Goal: Task Accomplishment & Management: Use online tool/utility

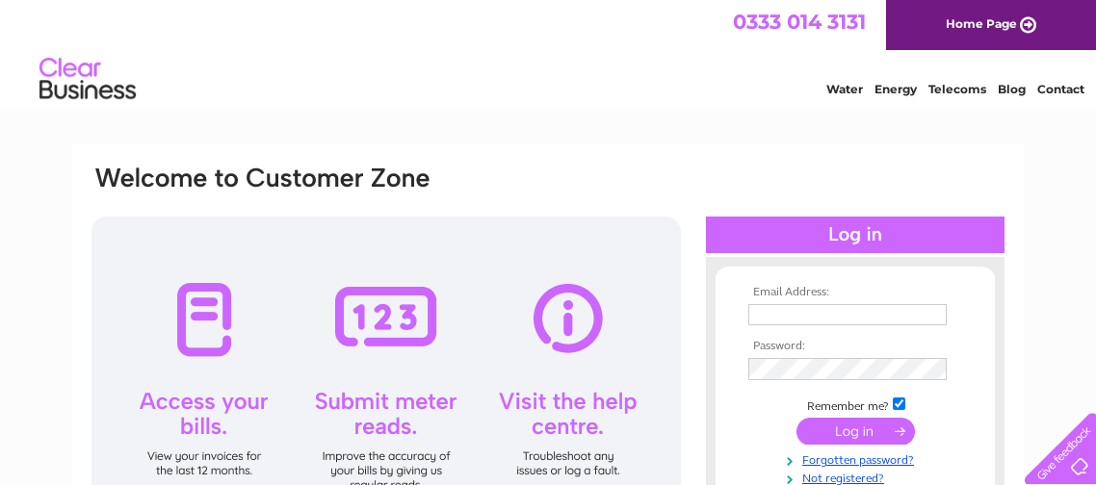
type input "[EMAIL_ADDRESS][DOMAIN_NAME]"
click at [815, 431] on input "submit" at bounding box center [855, 431] width 118 height 27
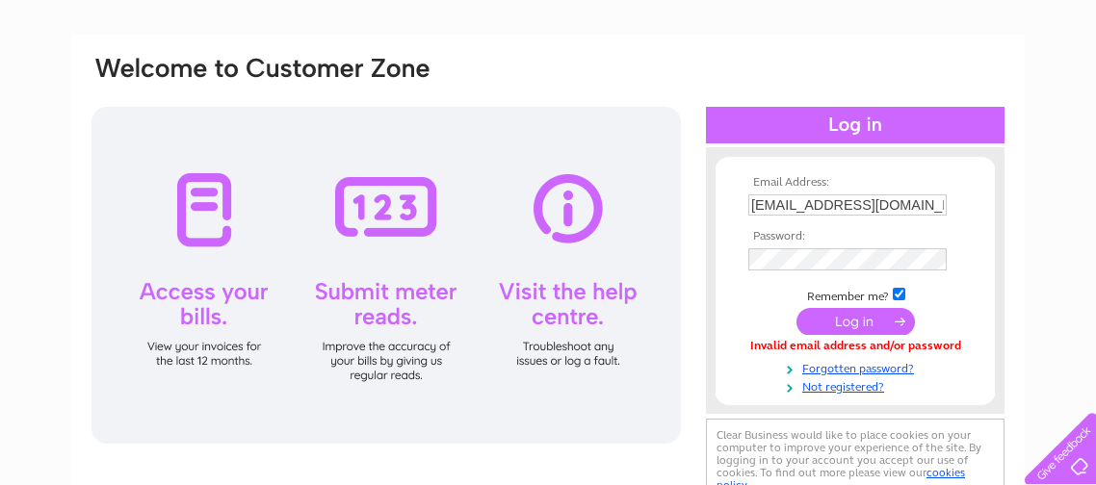
scroll to position [127, 0]
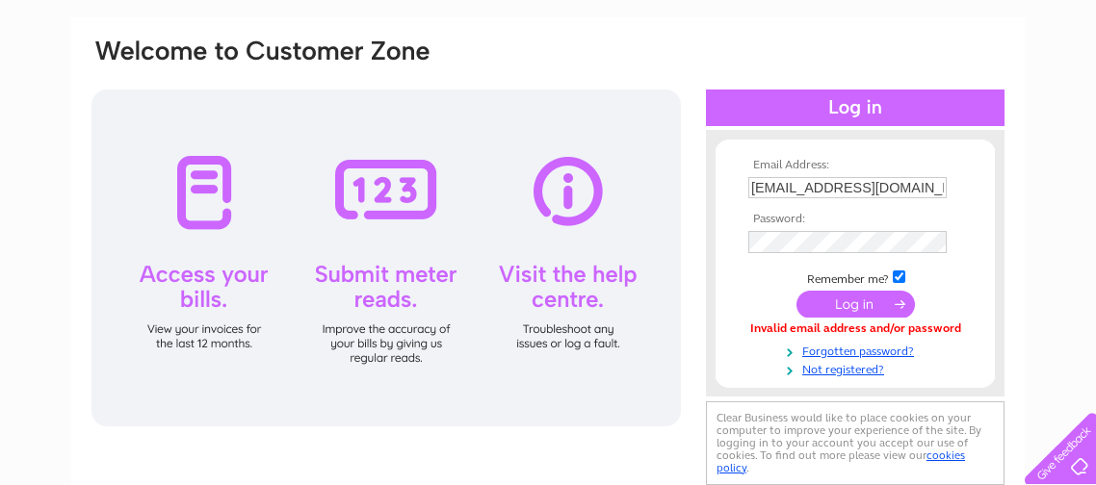
click at [382, 199] on div at bounding box center [385, 258] width 589 height 337
click at [828, 305] on input "submit" at bounding box center [855, 304] width 118 height 27
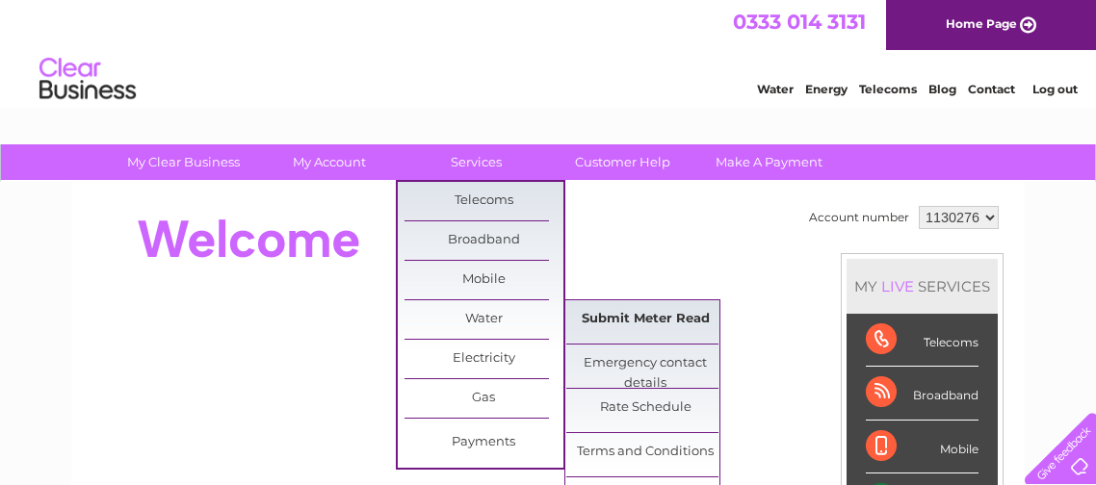
click at [631, 323] on link "Submit Meter Read" at bounding box center [645, 319] width 159 height 39
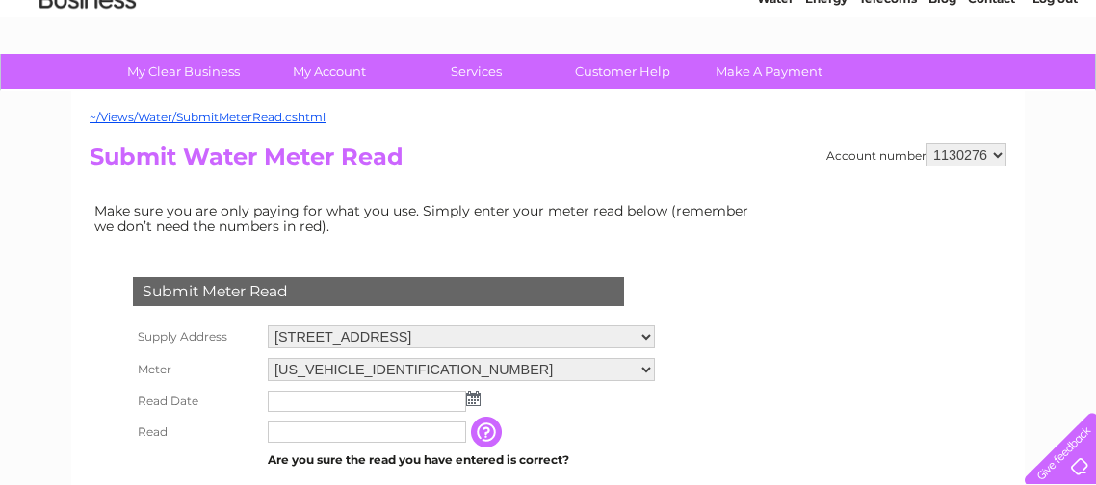
scroll to position [104, 0]
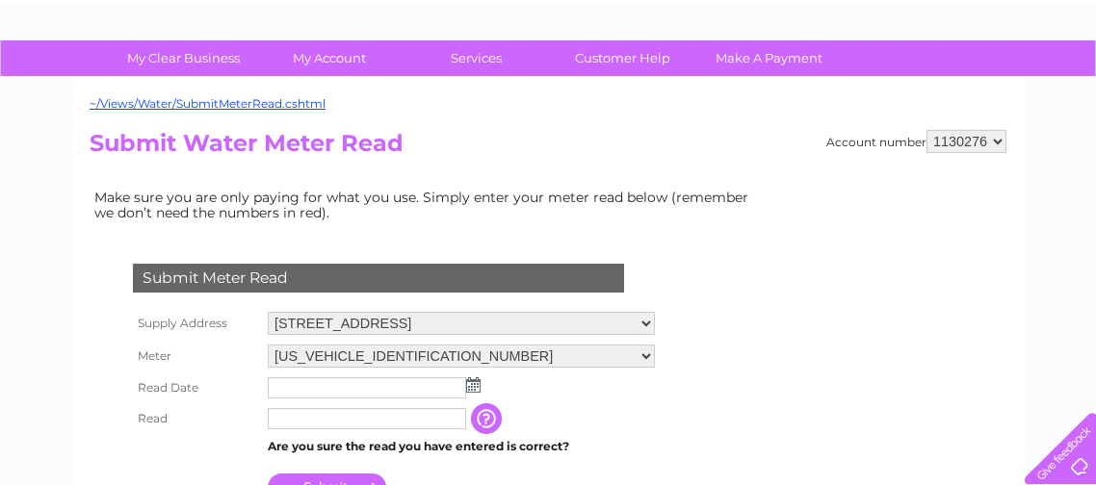
click at [470, 386] on img at bounding box center [473, 384] width 14 height 15
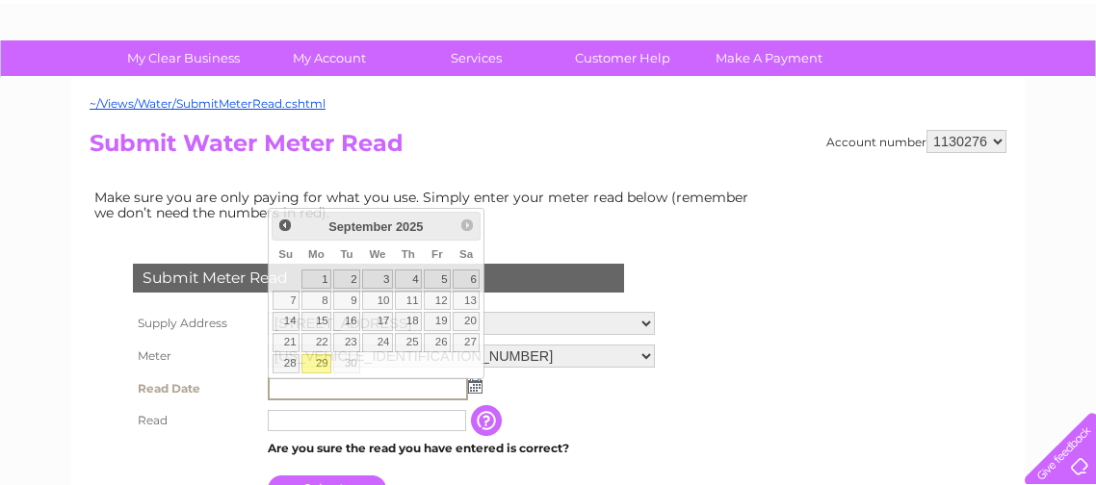
click at [470, 386] on img at bounding box center [475, 385] width 14 height 15
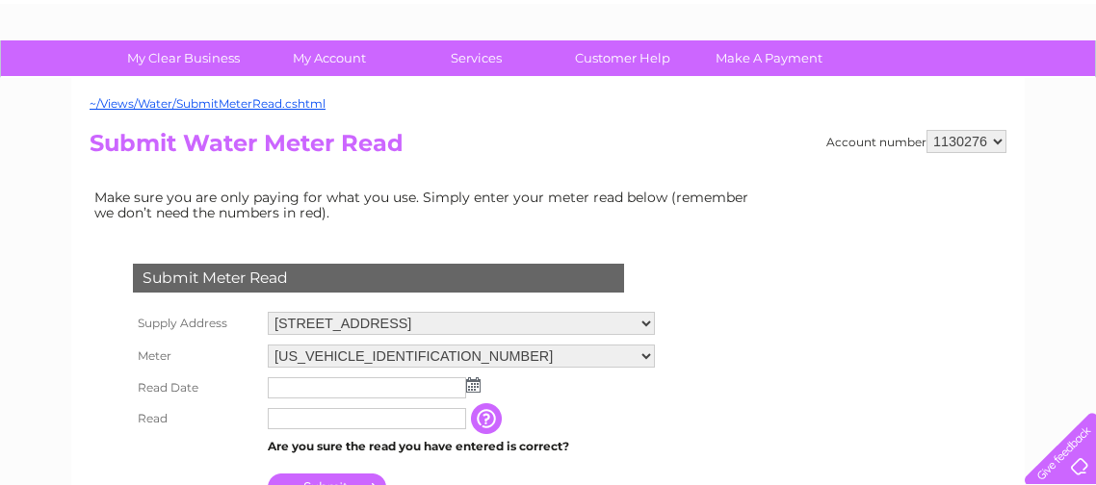
click at [470, 386] on img at bounding box center [473, 384] width 14 height 15
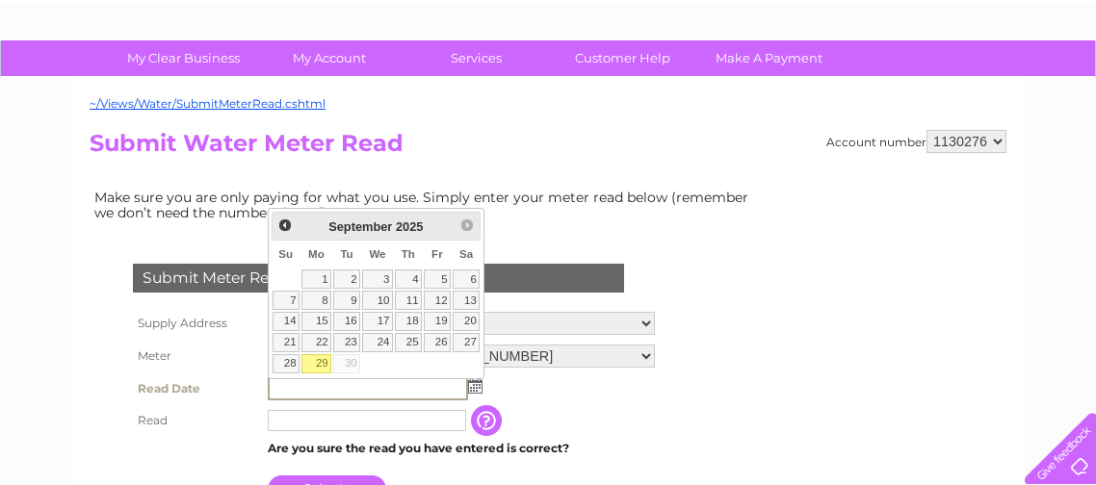
click at [323, 354] on link "29" at bounding box center [316, 363] width 30 height 19
type input "2025/09/29"
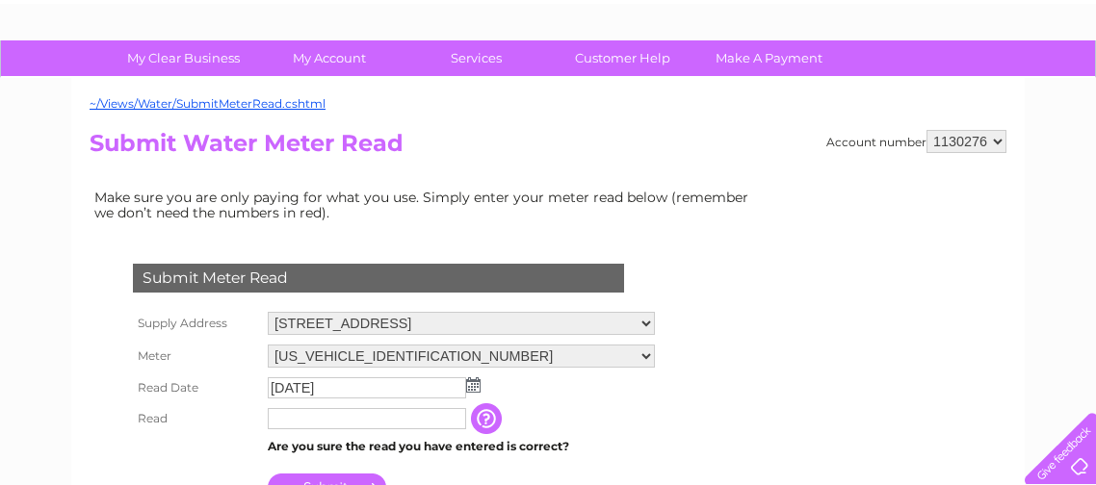
click at [280, 418] on input "text" at bounding box center [367, 418] width 198 height 21
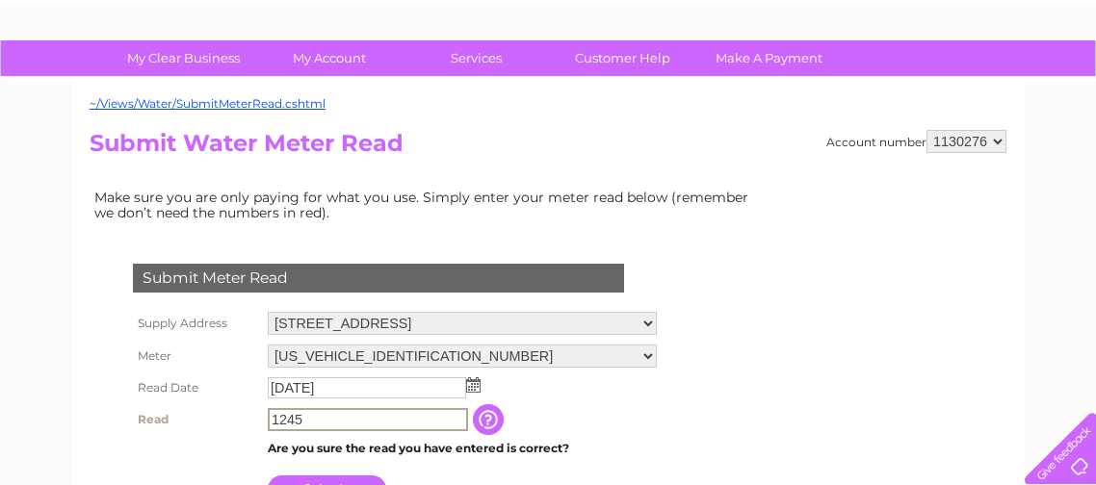
type input "1245"
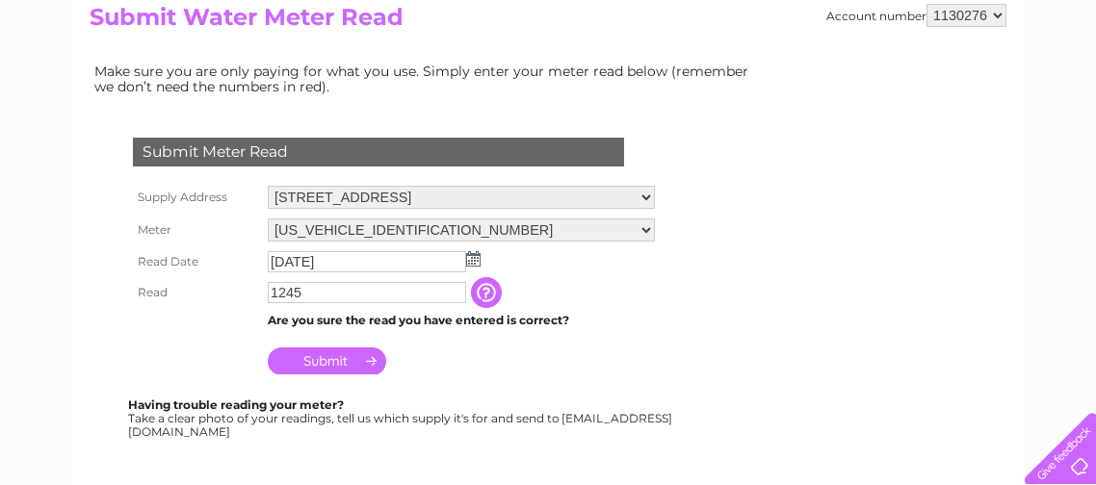
scroll to position [259, 0]
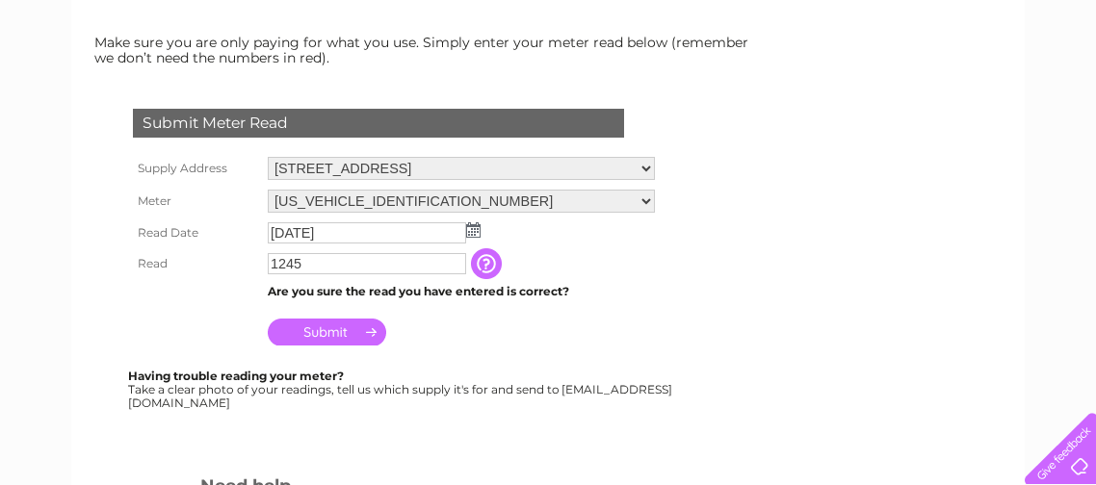
click at [331, 333] on input "Submit" at bounding box center [327, 332] width 118 height 27
click at [336, 324] on input "Submit" at bounding box center [327, 332] width 118 height 27
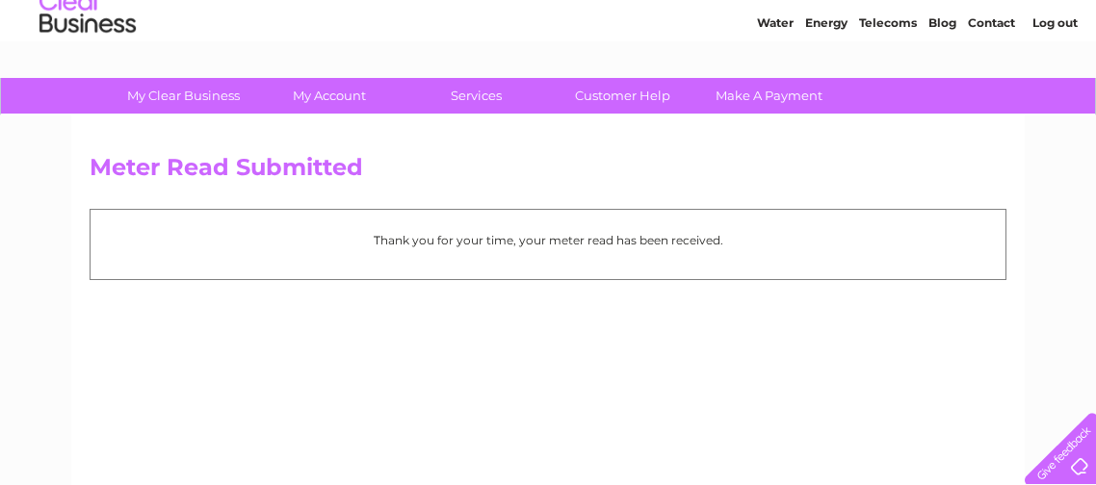
scroll to position [67, 0]
